Goal: Task Accomplishment & Management: Complete application form

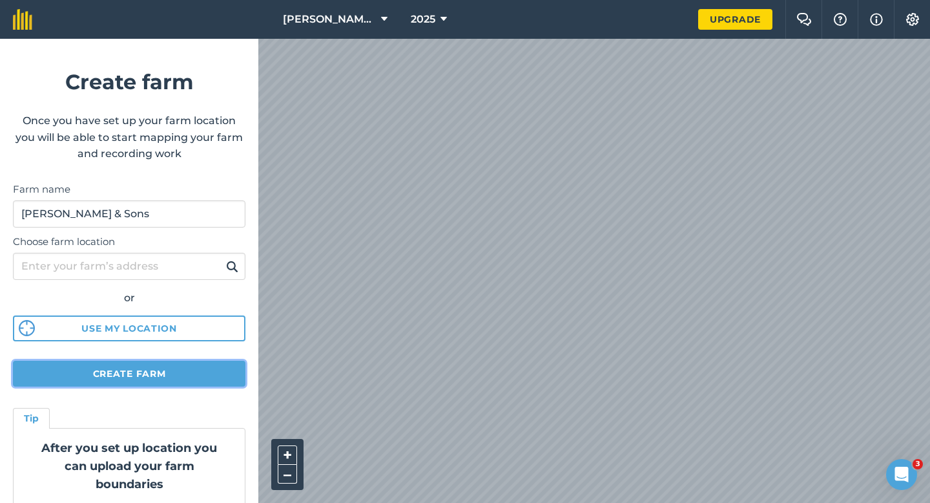
click at [161, 376] on button "Create farm" at bounding box center [129, 374] width 233 height 26
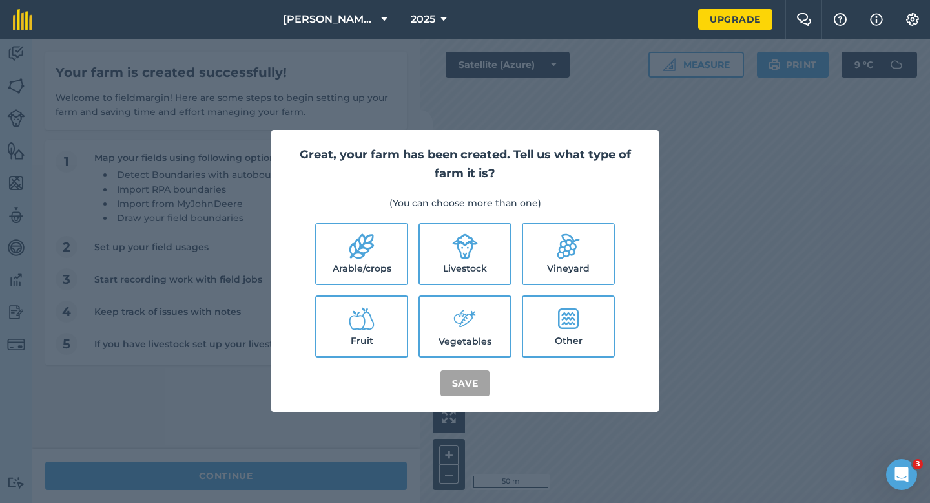
click at [355, 253] on icon at bounding box center [362, 246] width 25 height 25
checkbox input "true"
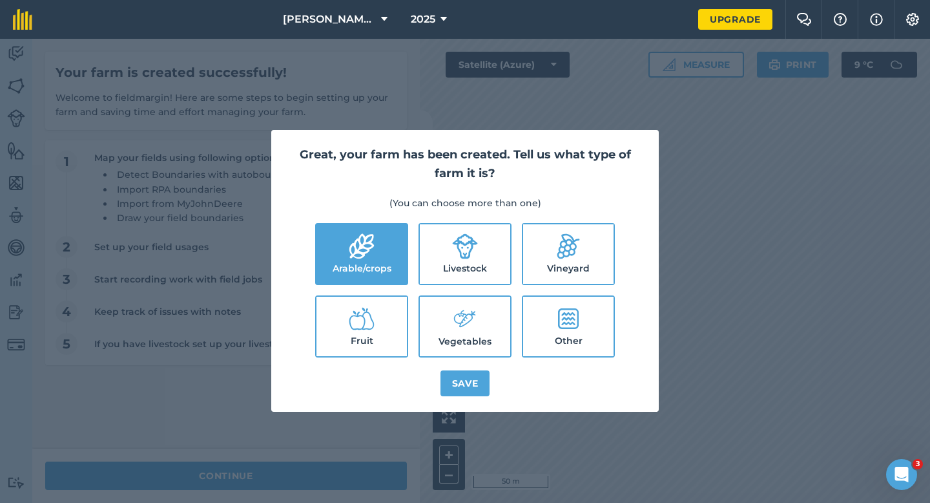
click at [457, 254] on icon at bounding box center [465, 246] width 26 height 26
checkbox input "true"
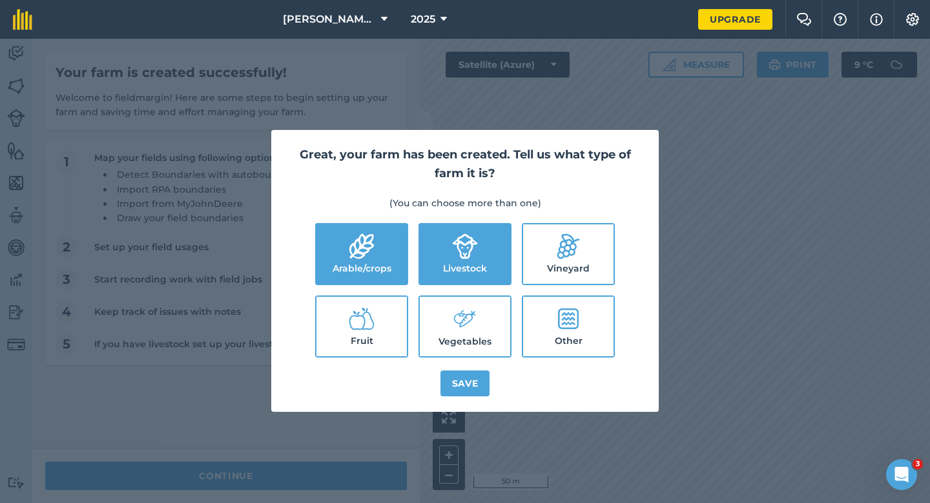
click at [457, 322] on icon at bounding box center [461, 317] width 14 height 14
checkbox input "true"
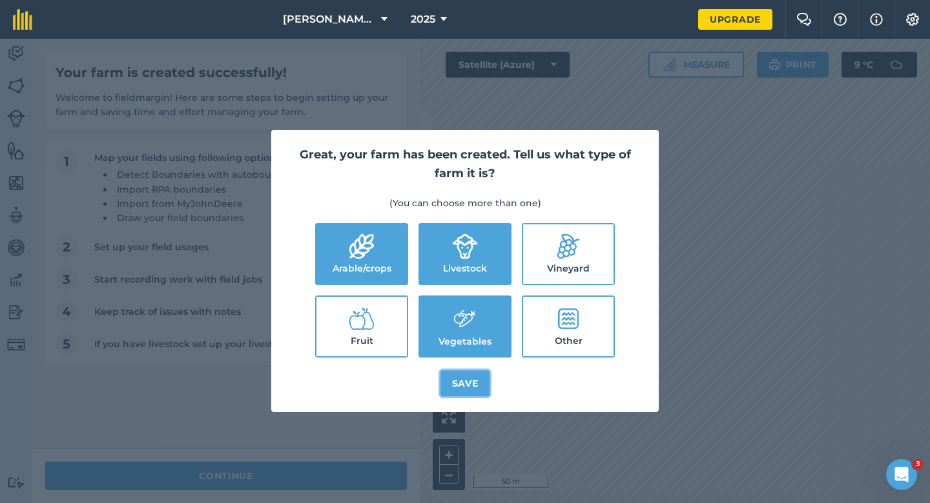
click at [457, 380] on button "Save" at bounding box center [466, 383] width 50 height 26
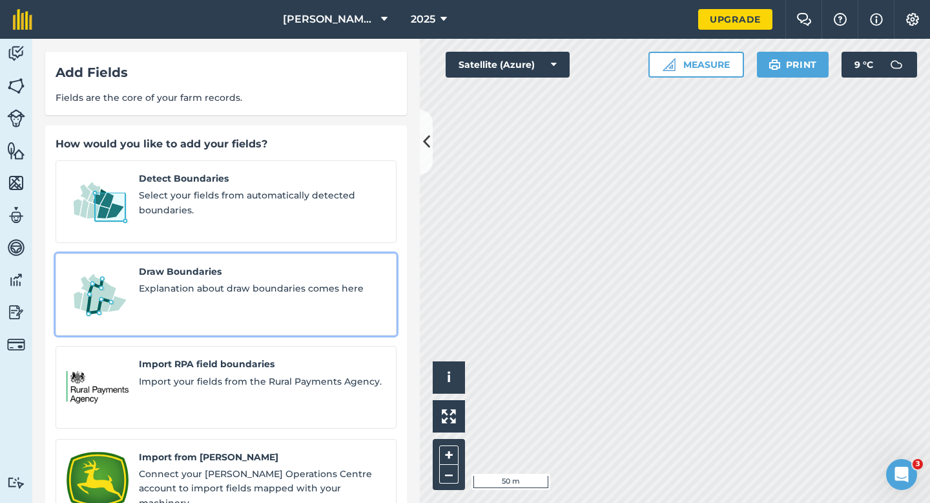
click at [250, 288] on div "Draw Boundaries Explanation about draw boundaries comes here" at bounding box center [262, 294] width 247 height 61
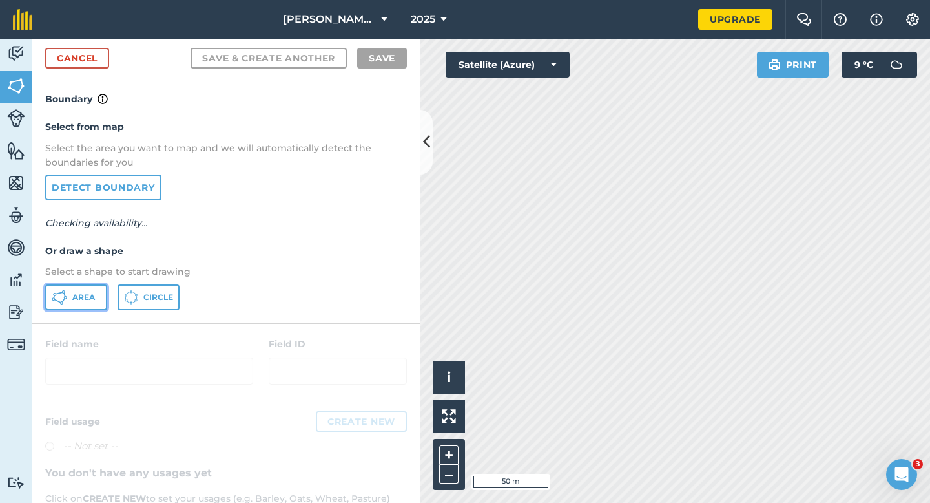
click at [74, 296] on span "Area" at bounding box center [83, 297] width 23 height 10
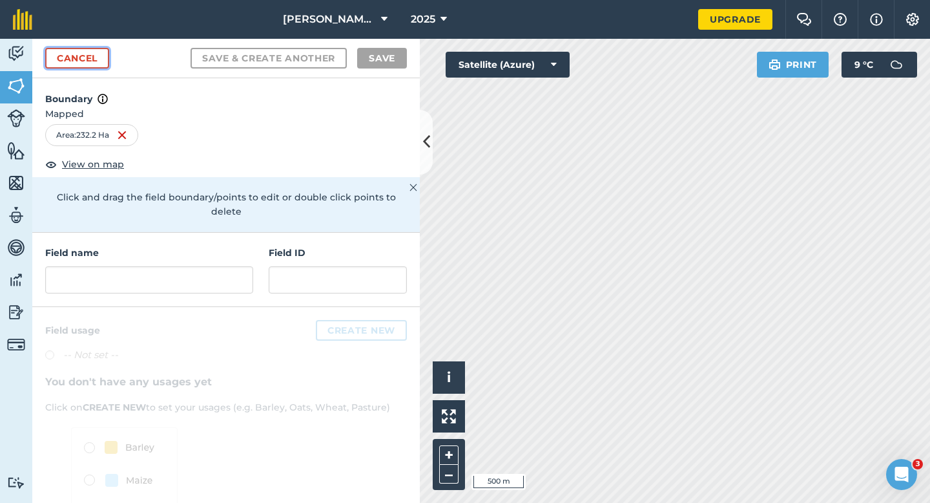
click at [103, 60] on link "Cancel" at bounding box center [77, 58] width 64 height 21
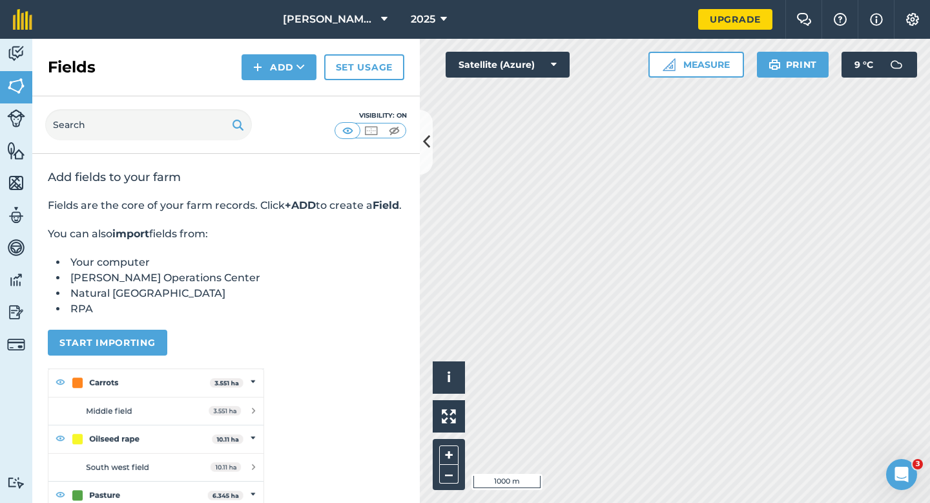
click at [786, 61] on div "Click to start drawing i © 2025 TomTom, Microsoft 1000 m + – Satellite (Azure) …" at bounding box center [675, 271] width 510 height 464
